Goal: Information Seeking & Learning: Learn about a topic

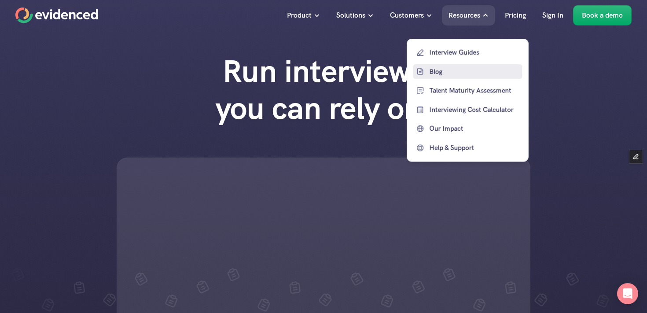
click at [436, 66] on p "Blog" at bounding box center [474, 71] width 91 height 11
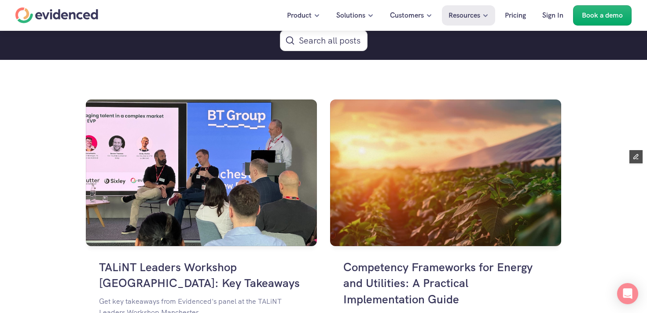
scroll to position [641, 0]
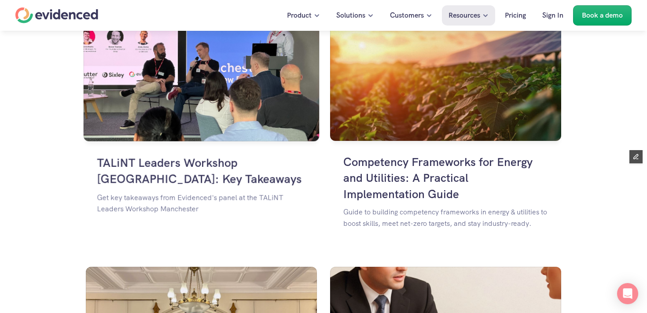
click at [238, 104] on img at bounding box center [202, 67] width 236 height 150
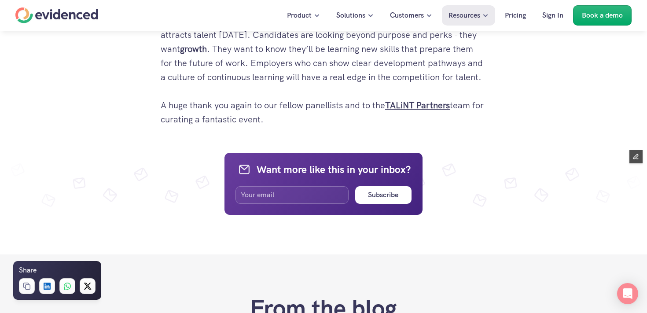
scroll to position [1029, 0]
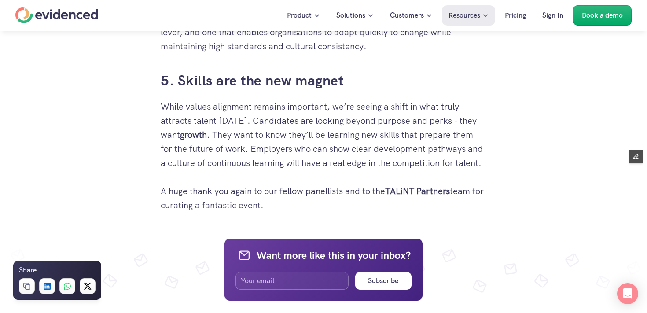
drag, startPoint x: 161, startPoint y: 108, endPoint x: 278, endPoint y: 194, distance: 145.1
copy div "Lore ipsu dol Sitametco adip elitse doeiu tem inc UTLaBO Etdolor Magnaali en Ad…"
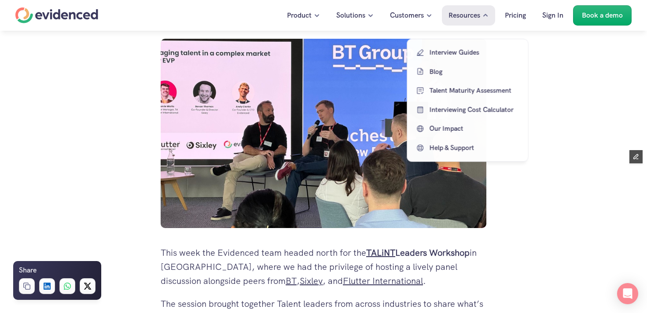
scroll to position [0, 0]
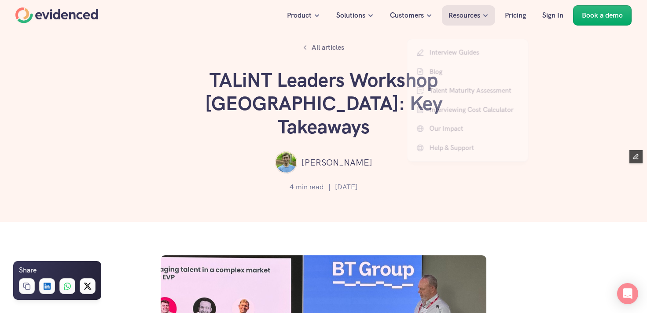
click at [280, 110] on h1 "TALiNT Leaders Workshop [GEOGRAPHIC_DATA]: Key Takeaways" at bounding box center [323, 104] width 264 height 70
drag, startPoint x: 212, startPoint y: 81, endPoint x: 451, endPoint y: 100, distance: 239.6
click at [451, 100] on h1 "TALiNT Leaders Workshop [GEOGRAPHIC_DATA]: Key Takeaways" at bounding box center [323, 104] width 264 height 70
copy h1 "TALiNT Leaders Workshop [GEOGRAPHIC_DATA]: Key Takeaways"
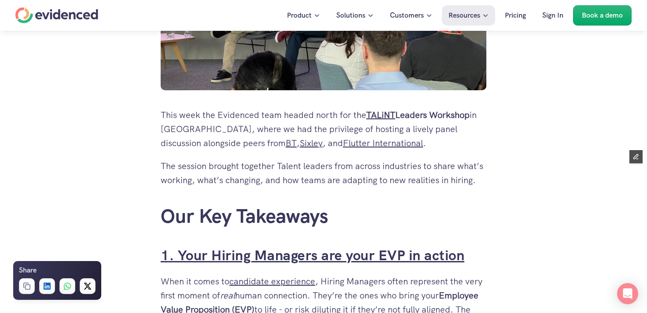
scroll to position [353, 0]
